Goal: Task Accomplishment & Management: Manage account settings

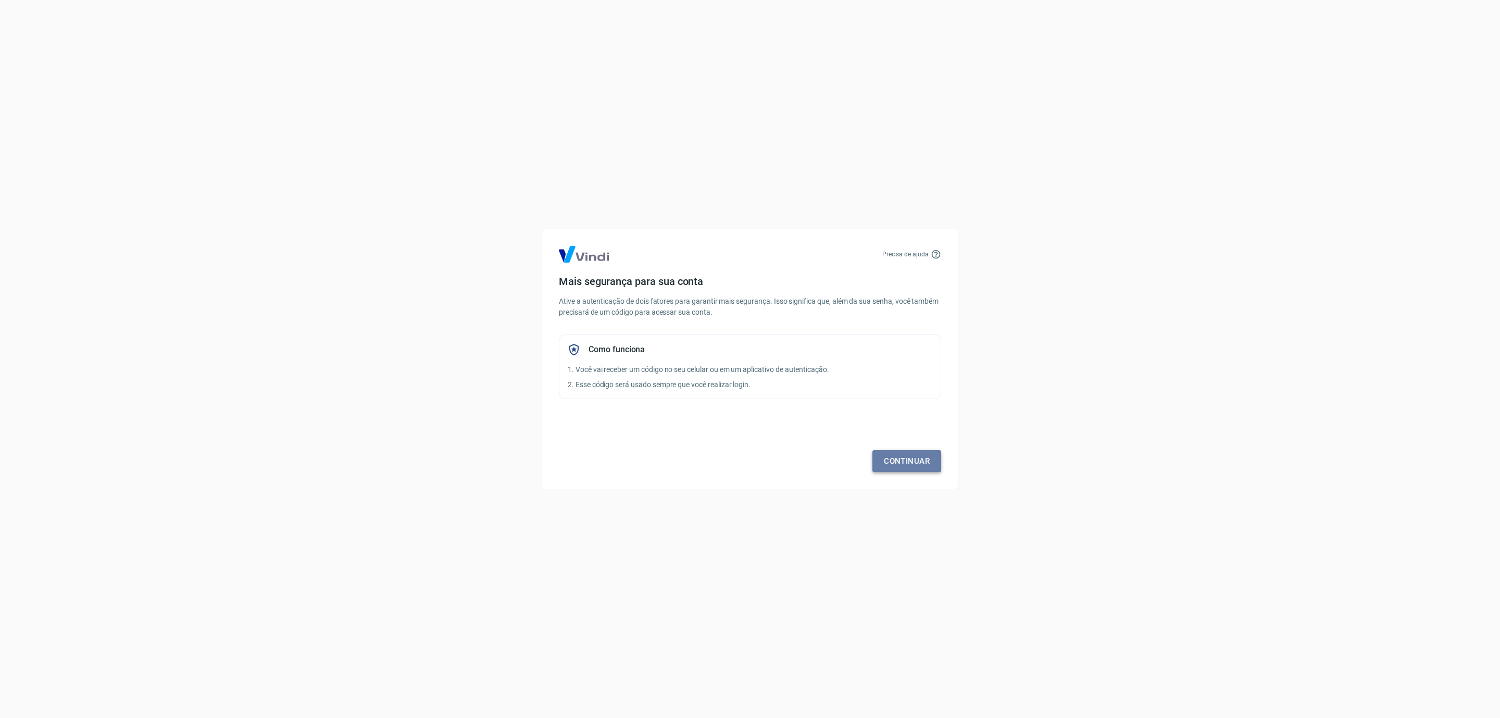
click at [886, 454] on link "Continuar" at bounding box center [906, 461] width 69 height 22
